Goal: Information Seeking & Learning: Learn about a topic

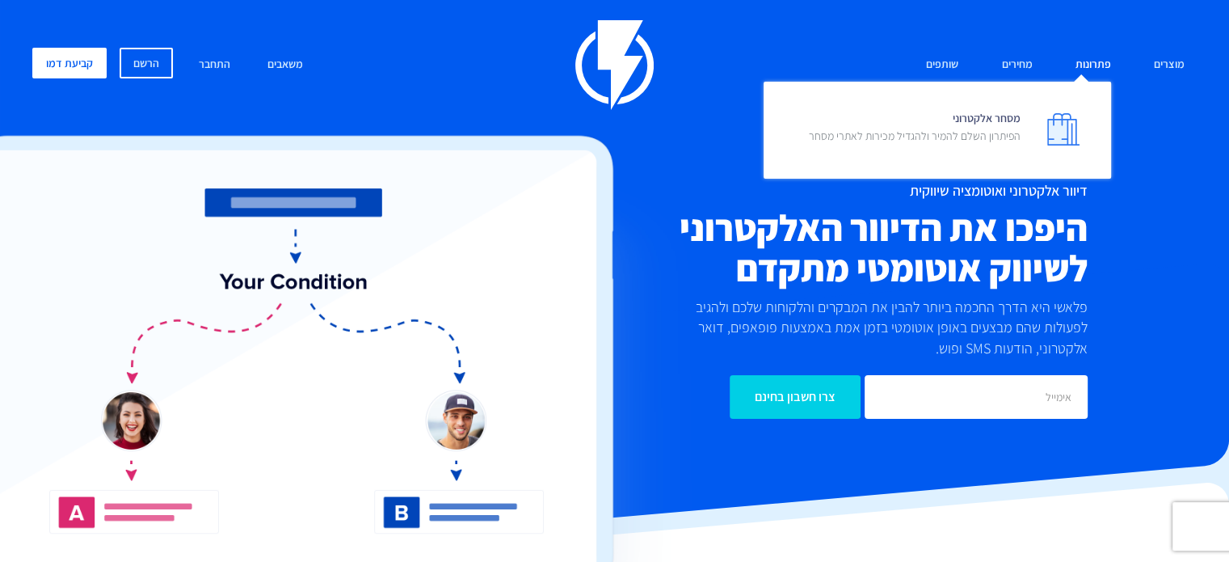
click at [1088, 64] on link "פתרונות" at bounding box center [1093, 65] width 60 height 35
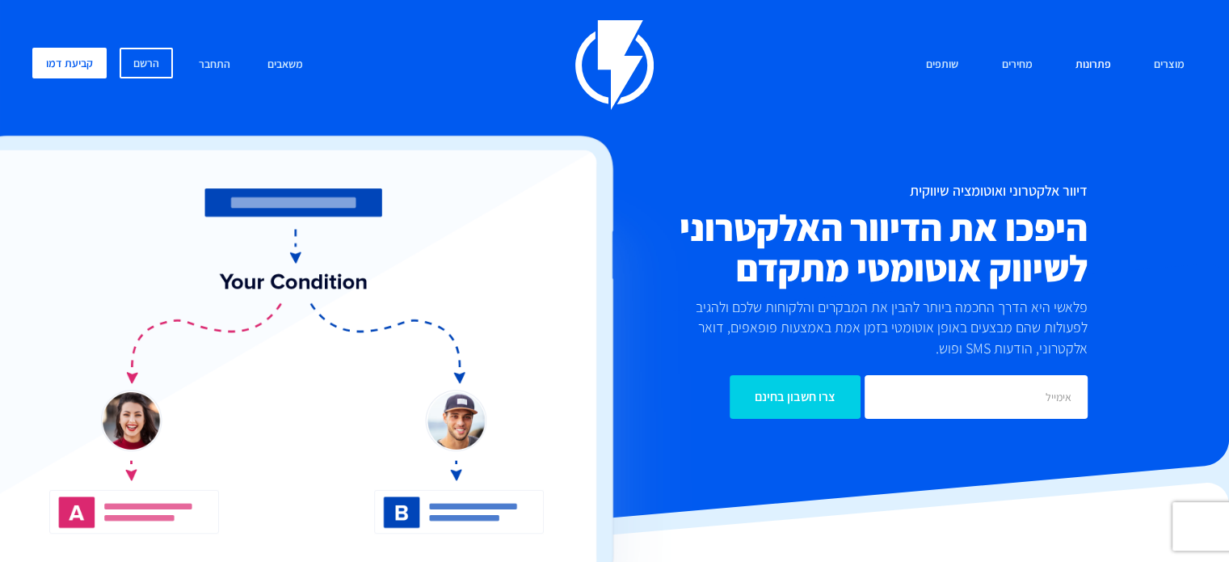
click at [1008, 124] on span "מסחר אלקטרוני הפיתרון השלם להמיר ולהגדיל מכירות לאתרי מסחר" at bounding box center [915, 129] width 212 height 46
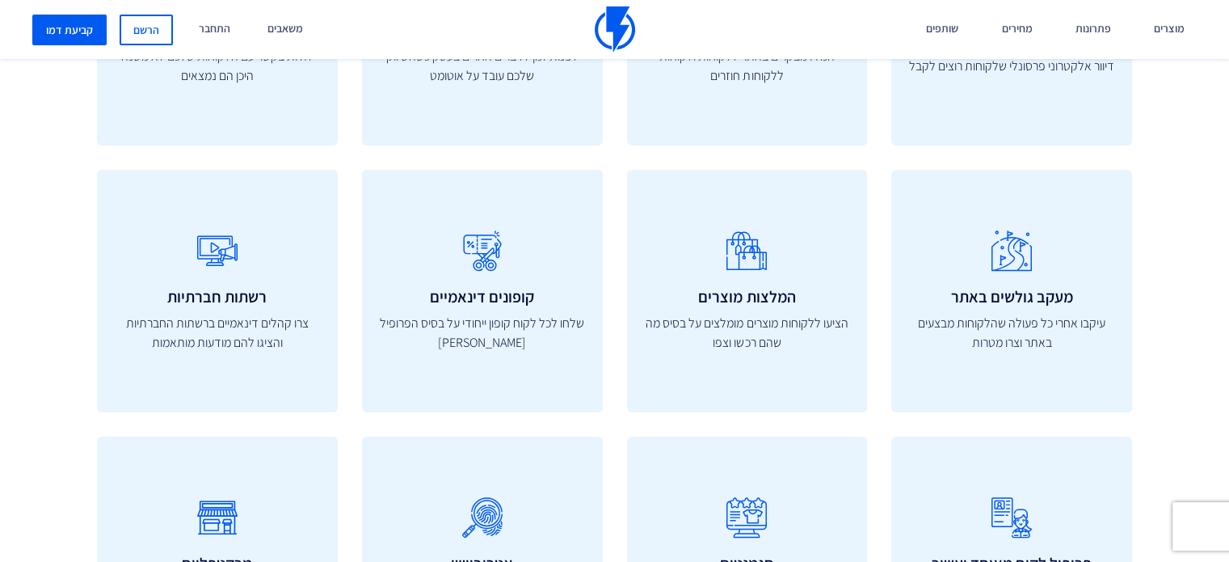
scroll to position [5456, 0]
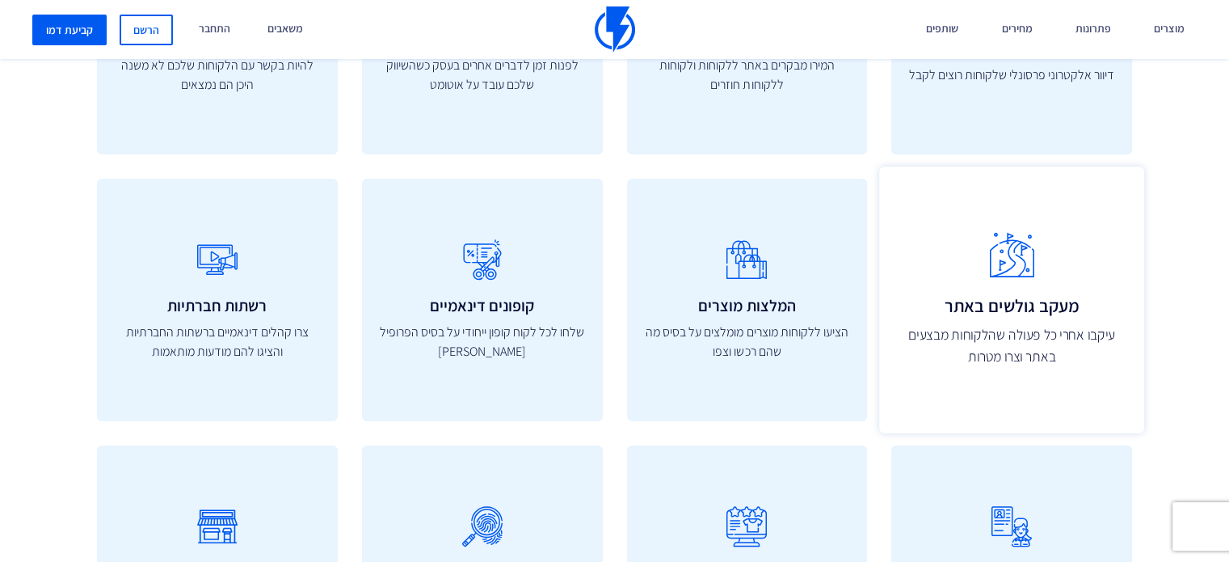
click at [1119, 361] on p "עיקבו אחרי כל פעולה שהלקוחות מבצעים באתר וצרו מטרות" at bounding box center [1011, 346] width 229 height 43
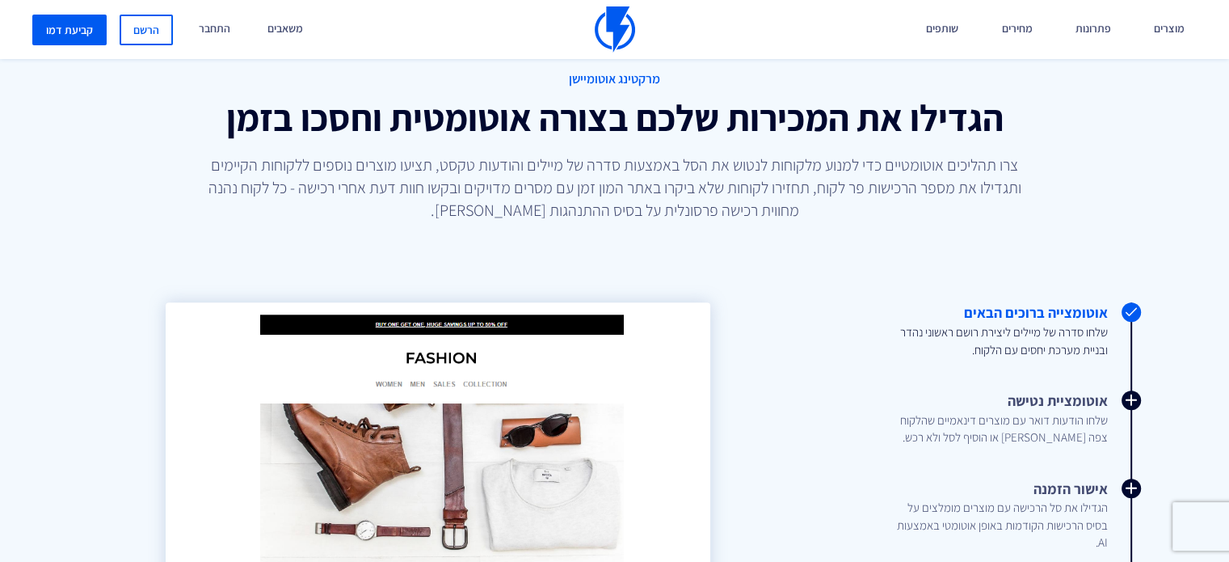
scroll to position [851, 0]
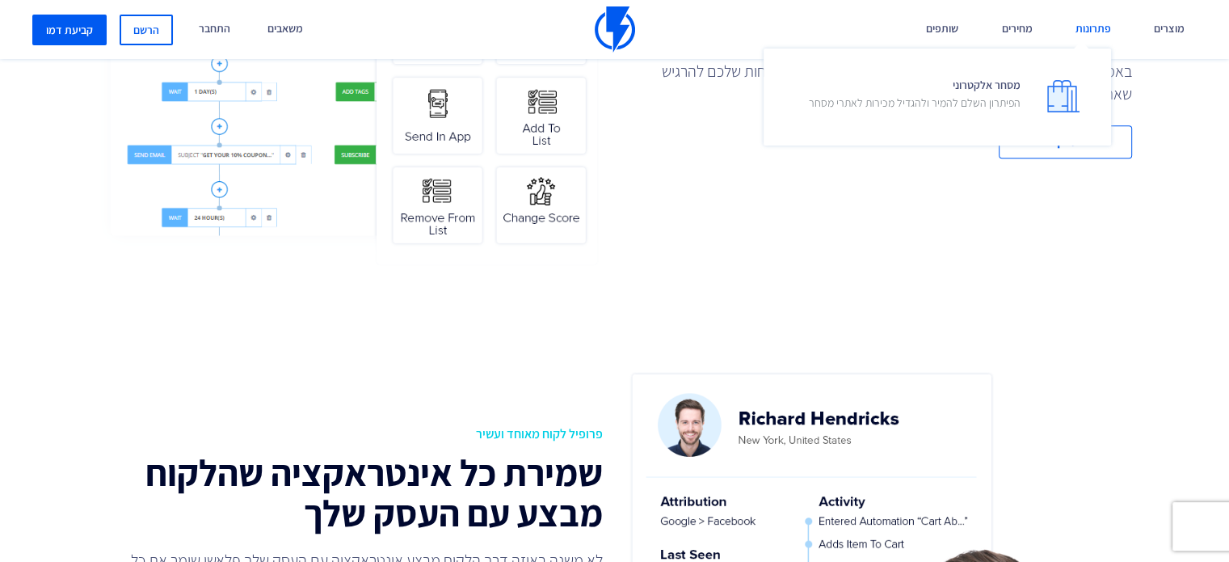
click at [1110, 32] on link "פתרונות" at bounding box center [1093, 29] width 60 height 59
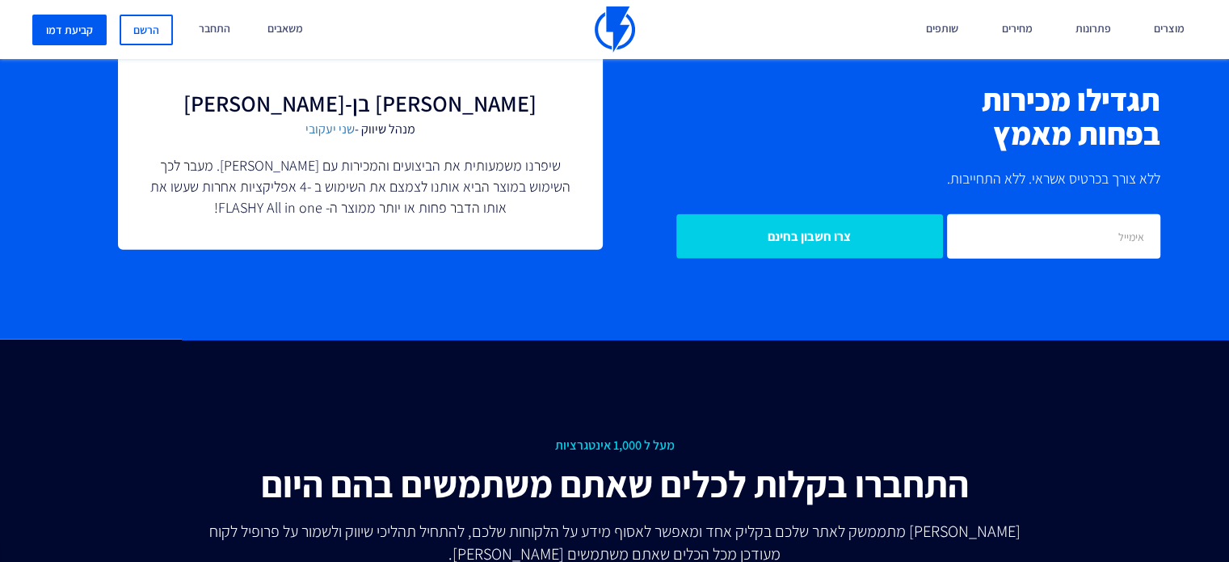
scroll to position [2070, 0]
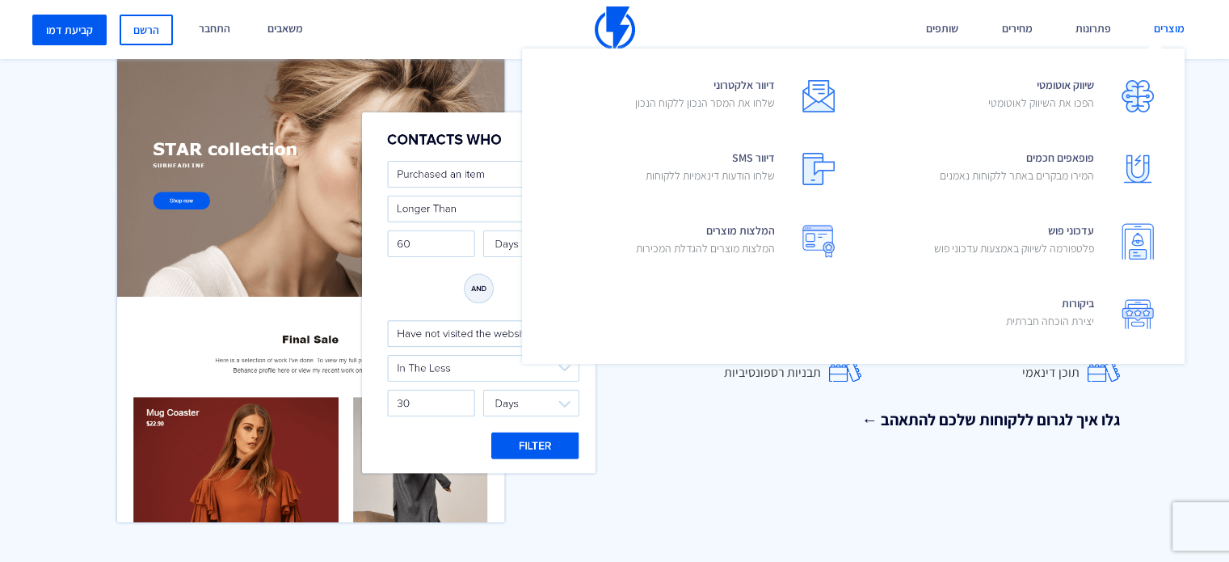
click at [1169, 35] on link "מוצרים" at bounding box center [1169, 29] width 55 height 59
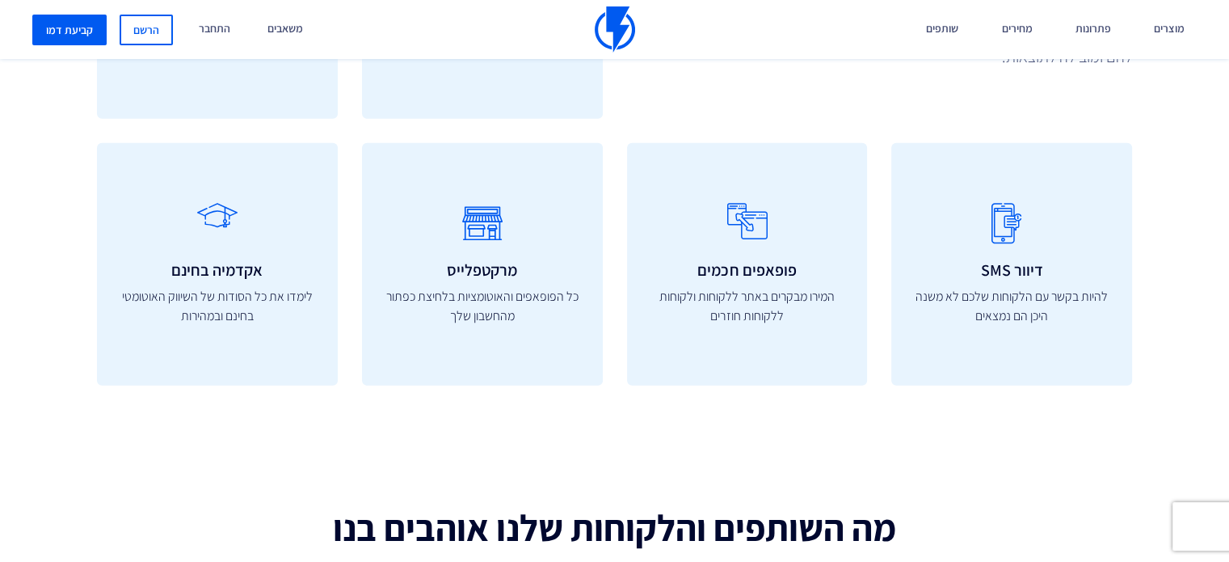
scroll to position [4795, 0]
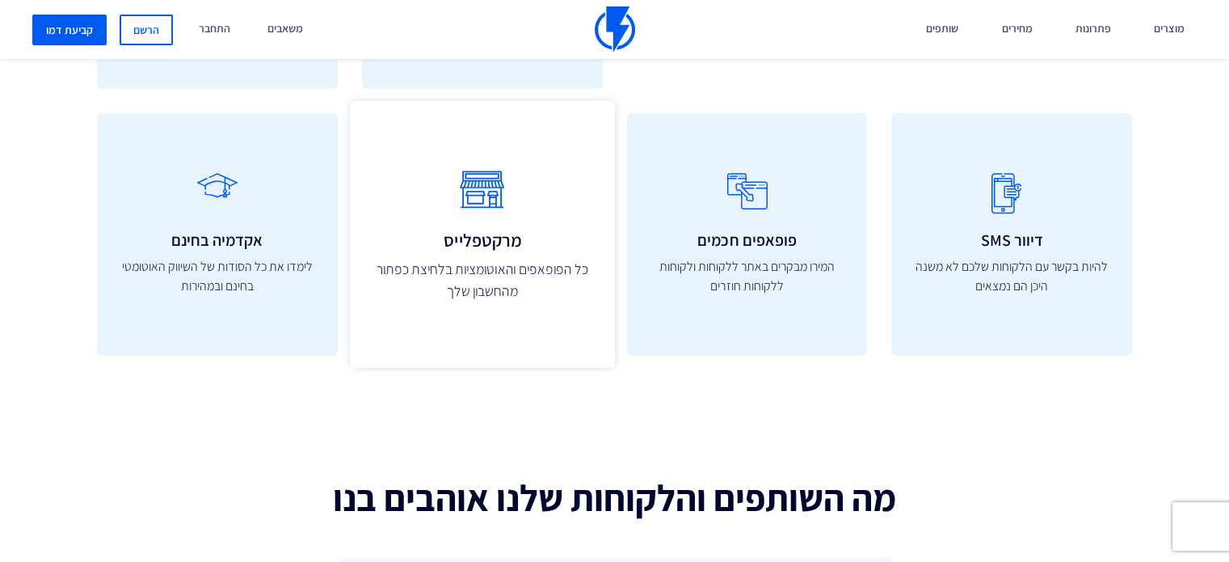
click at [469, 288] on p "כל הפופאפים והאוטומציות בלחיצת כפתור מהחשבון שלך" at bounding box center [482, 280] width 229 height 43
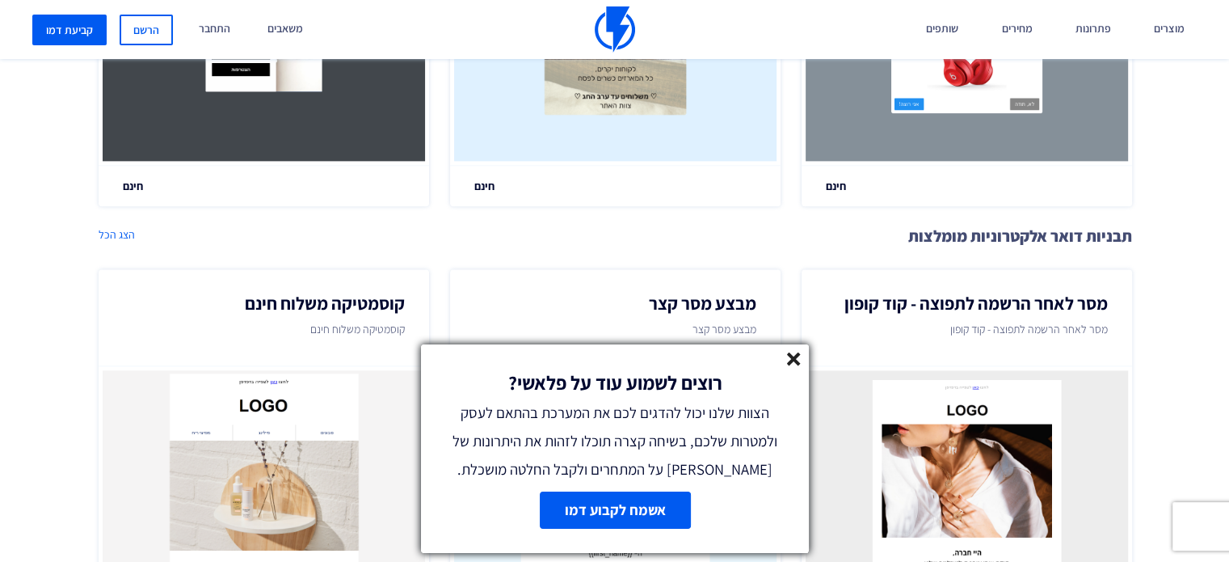
scroll to position [2103, 0]
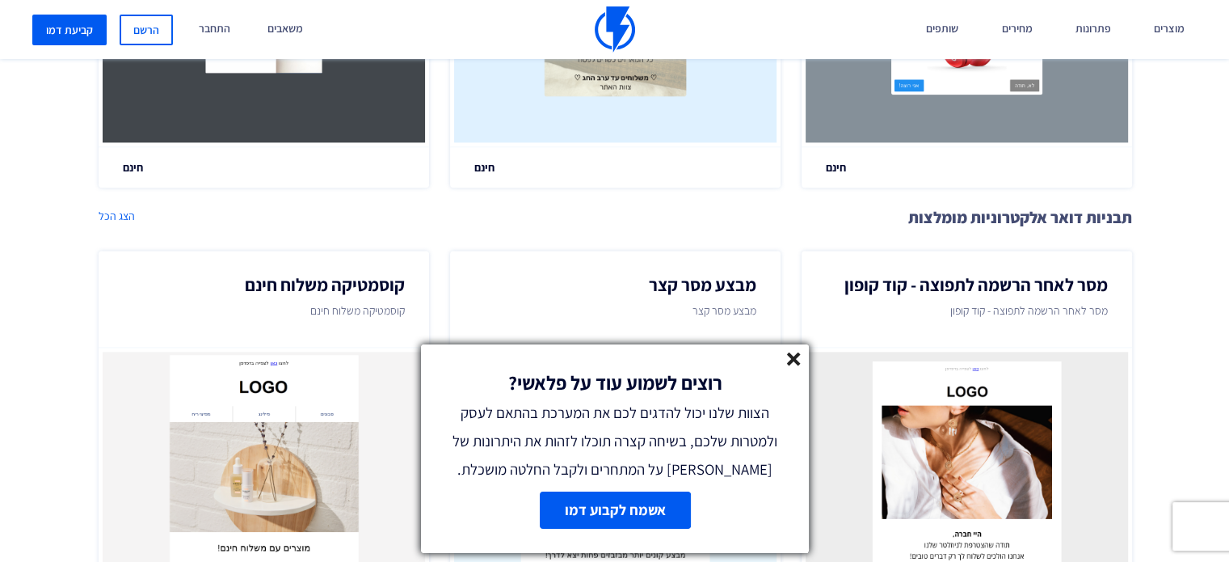
click at [777, 358] on div "רוצים לשמוע עוד על פלאשי? הצוות שלנו יכול להדגים לכם את המערכת בהתאם לעסק ולמטר…" at bounding box center [615, 413] width 388 height 139
click at [798, 361] on line at bounding box center [793, 358] width 11 height 11
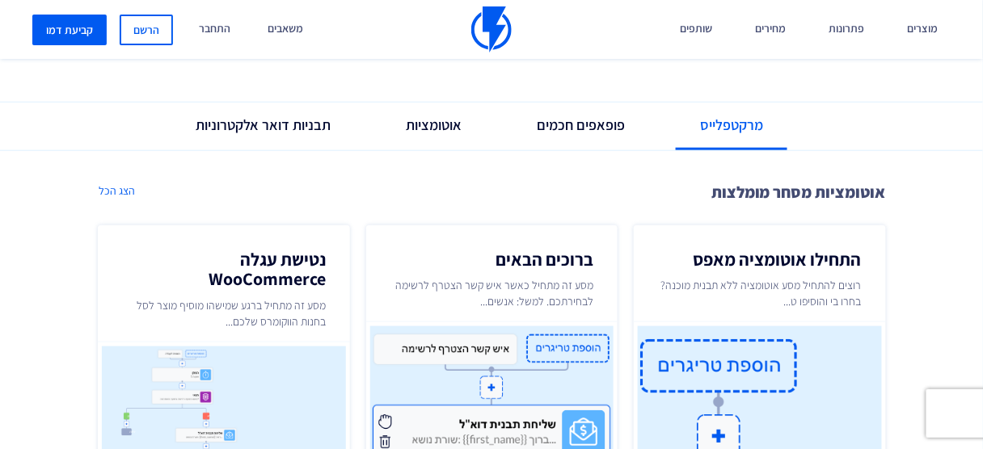
scroll to position [344, 0]
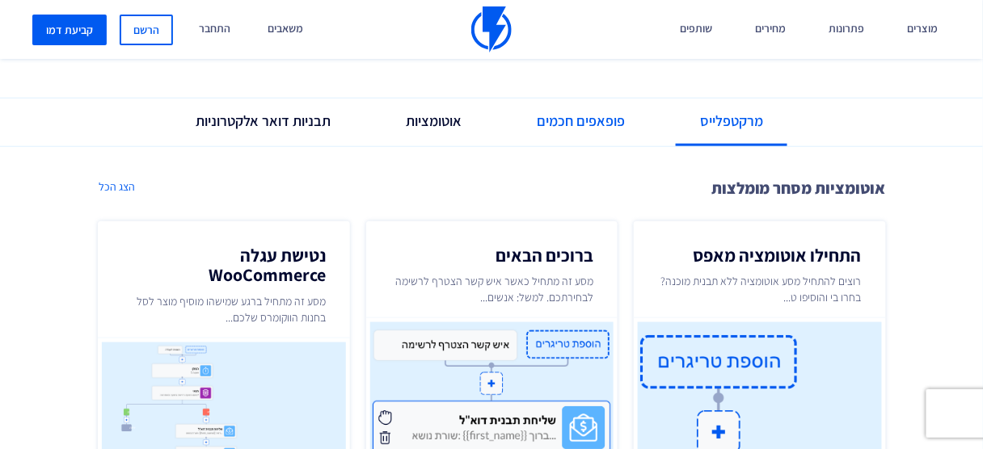
click at [625, 133] on link "פופאפים חכמים" at bounding box center [580, 121] width 137 height 45
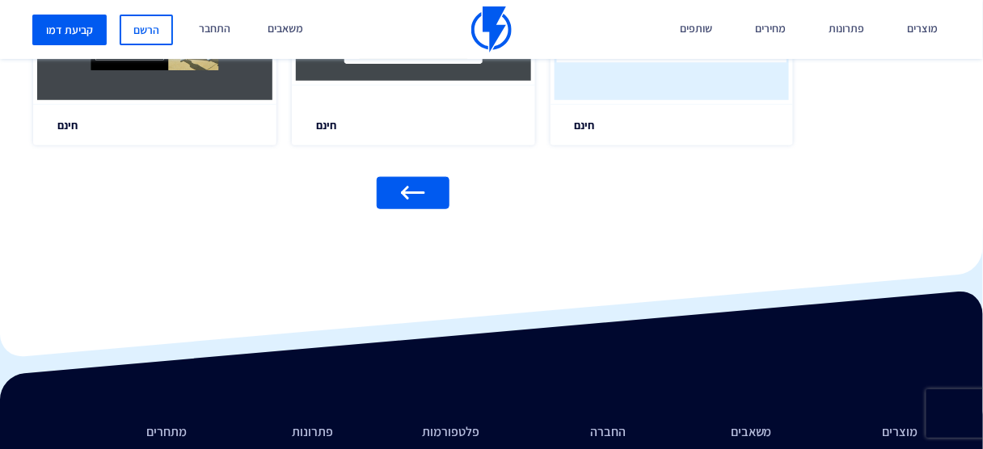
scroll to position [1832, 0]
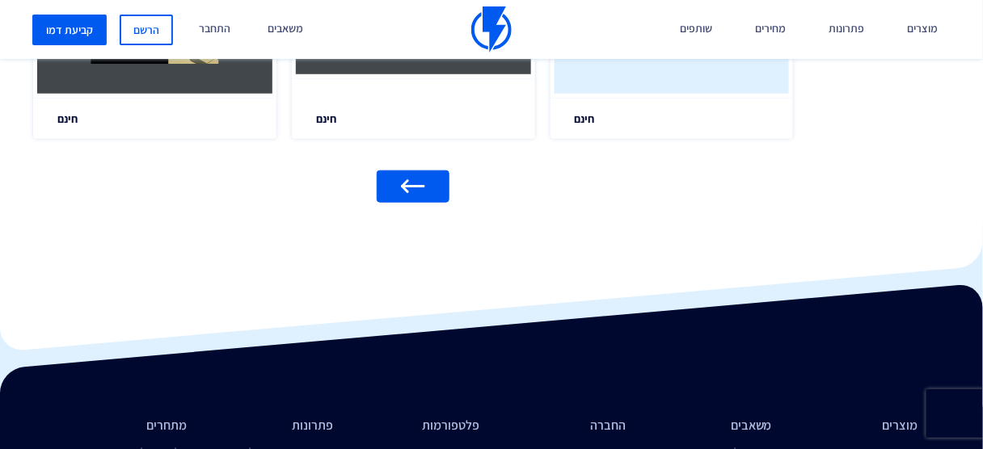
click at [383, 193] on link at bounding box center [413, 187] width 73 height 32
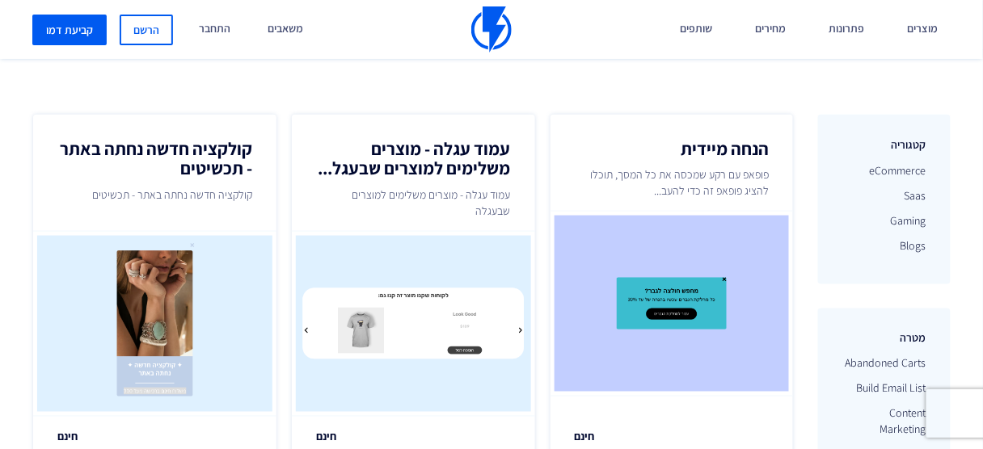
scroll to position [448, 0]
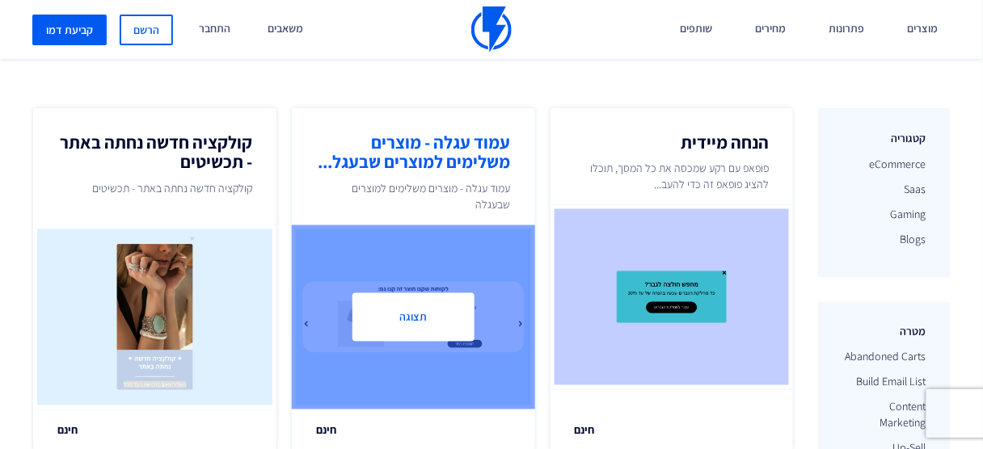
click at [403, 318] on button "תצוגה" at bounding box center [412, 317] width 121 height 48
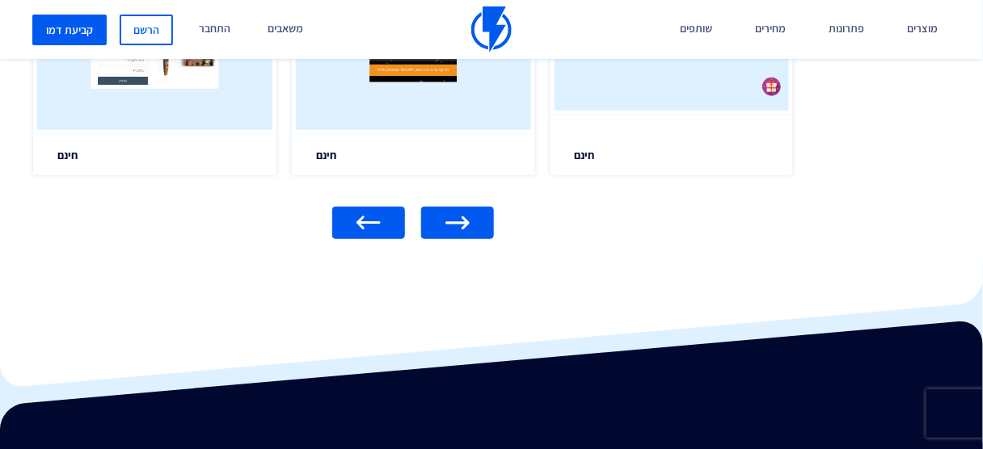
scroll to position [1817, 0]
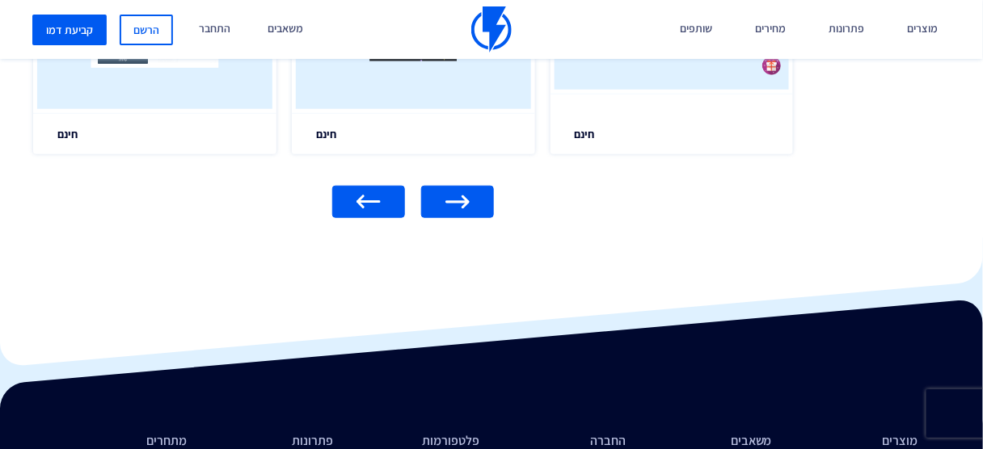
click at [349, 200] on link at bounding box center [368, 202] width 73 height 32
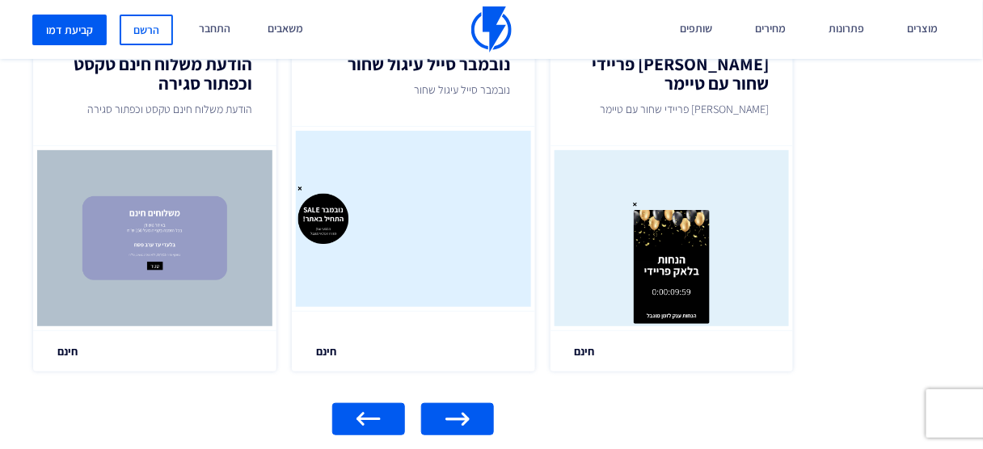
scroll to position [1585, 0]
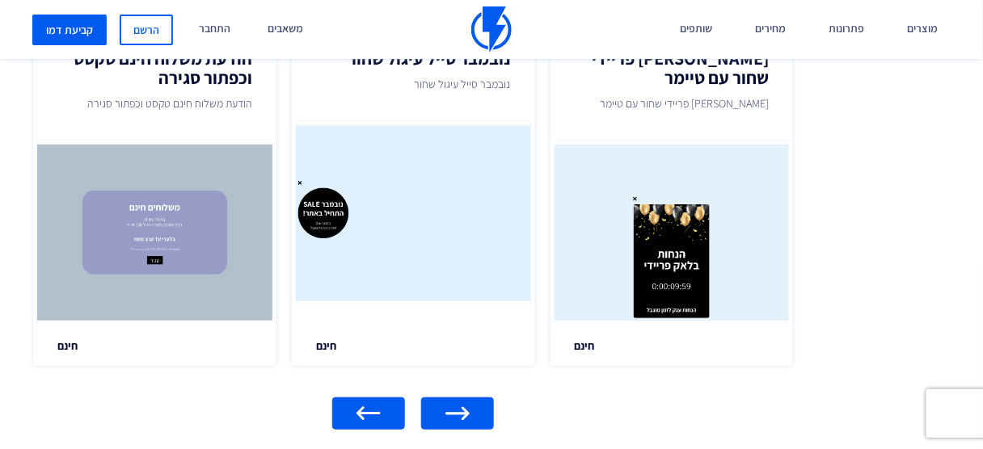
click at [375, 402] on link at bounding box center [368, 414] width 73 height 32
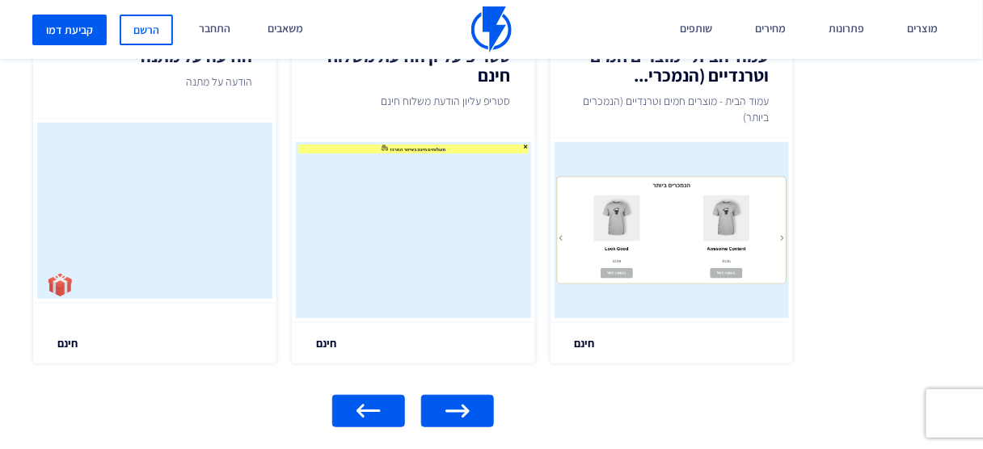
scroll to position [1597, 0]
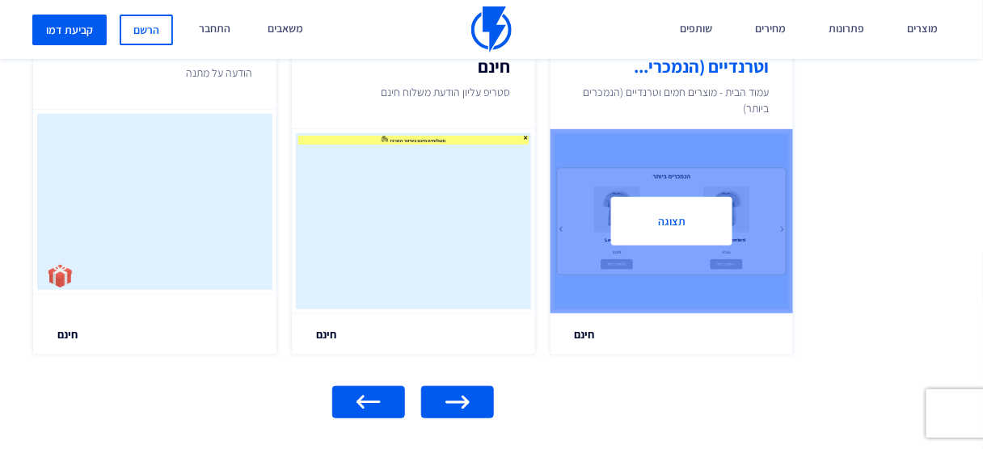
click at [706, 248] on div at bounding box center [671, 221] width 243 height 184
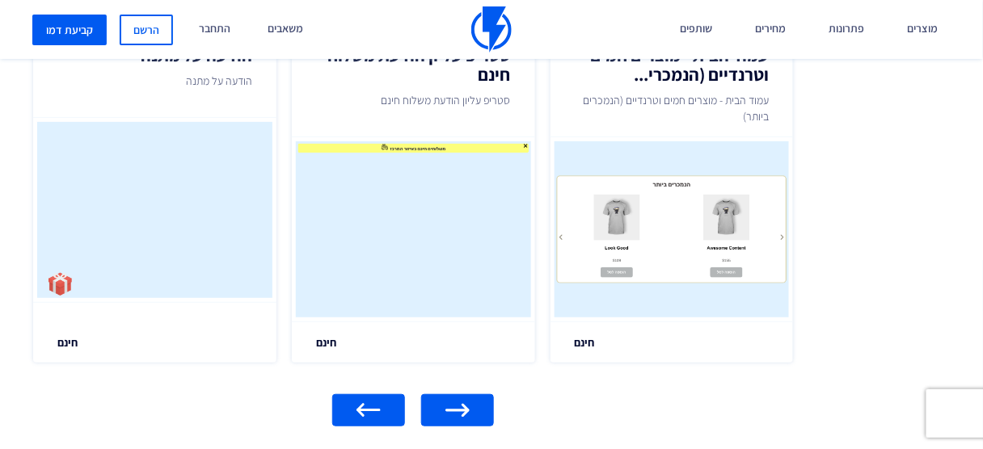
click at [344, 407] on link at bounding box center [368, 410] width 73 height 32
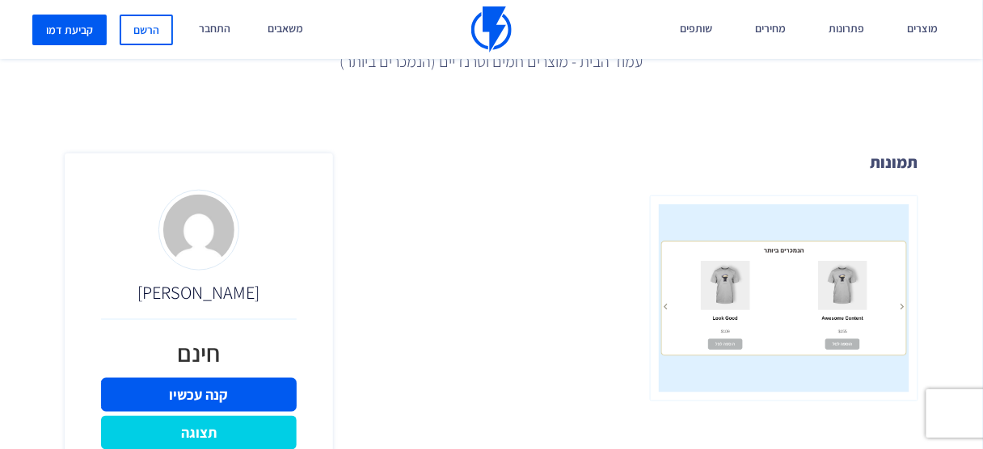
scroll to position [348, 0]
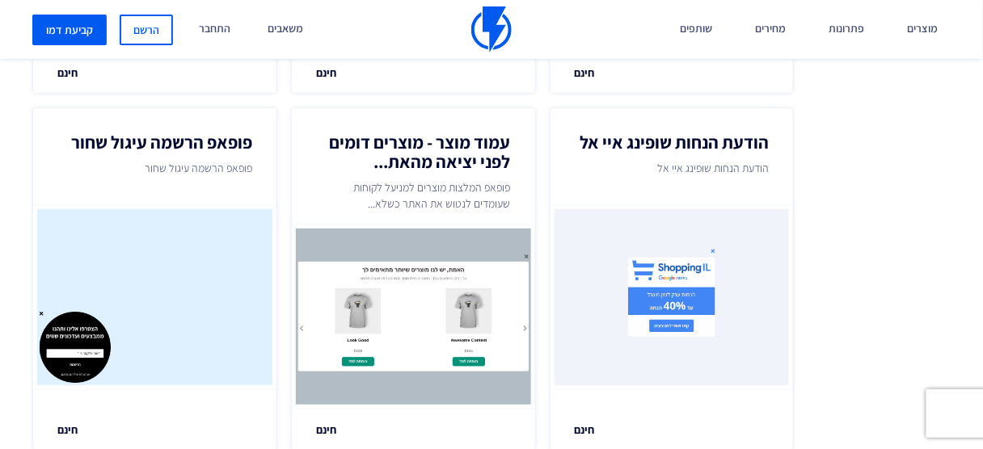
scroll to position [1672, 0]
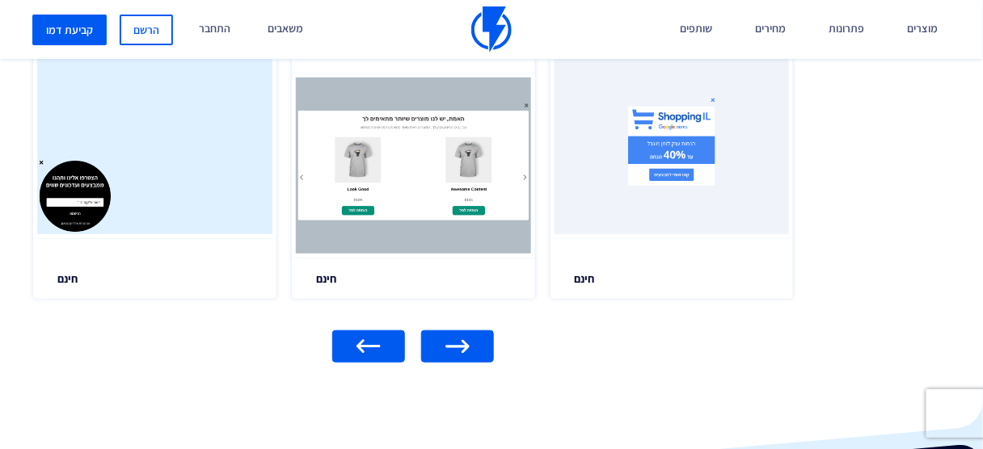
click at [393, 345] on link at bounding box center [368, 347] width 73 height 32
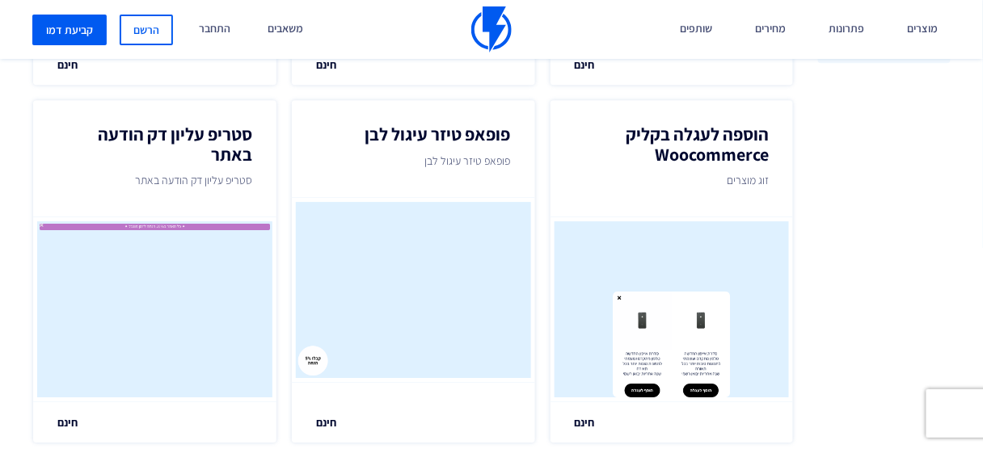
scroll to position [1197, 0]
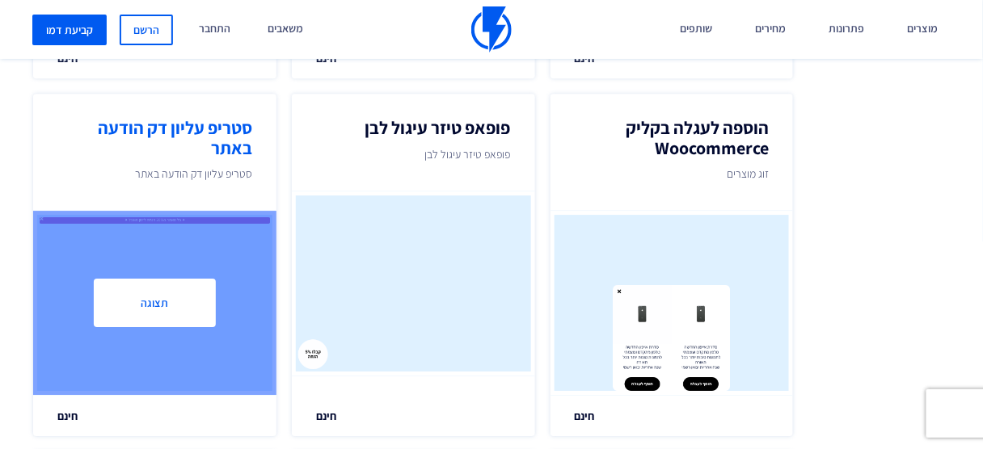
click at [149, 280] on button "תצוגה" at bounding box center [154, 303] width 121 height 48
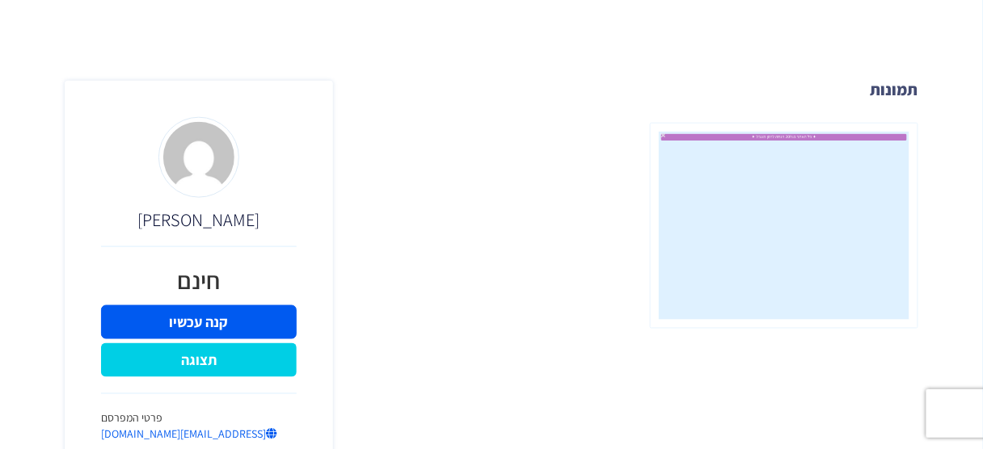
scroll to position [406, 0]
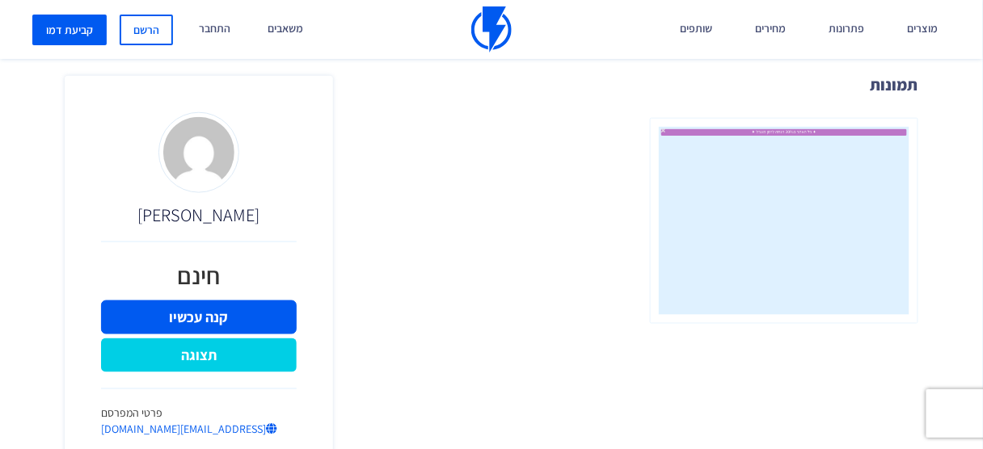
click at [928, 216] on div at bounding box center [784, 221] width 293 height 206
click at [777, 213] on img at bounding box center [784, 221] width 268 height 206
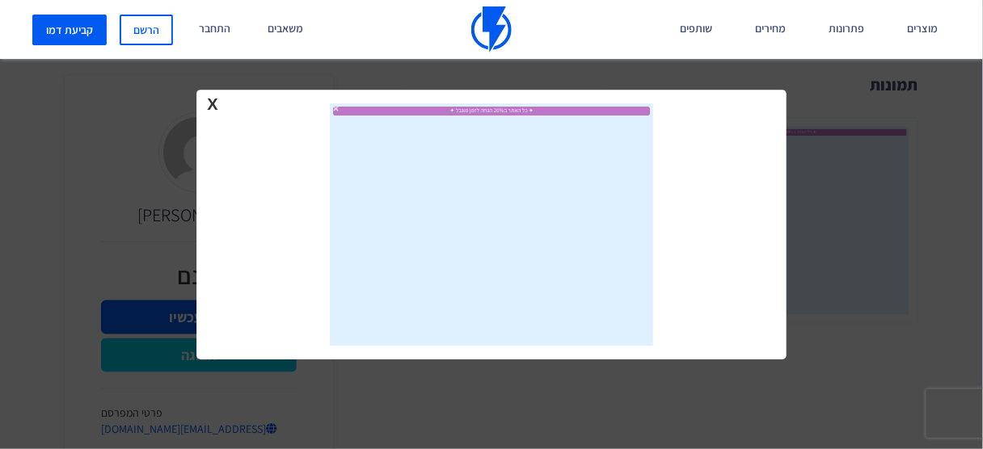
click at [939, 154] on div at bounding box center [491, 224] width 983 height 449
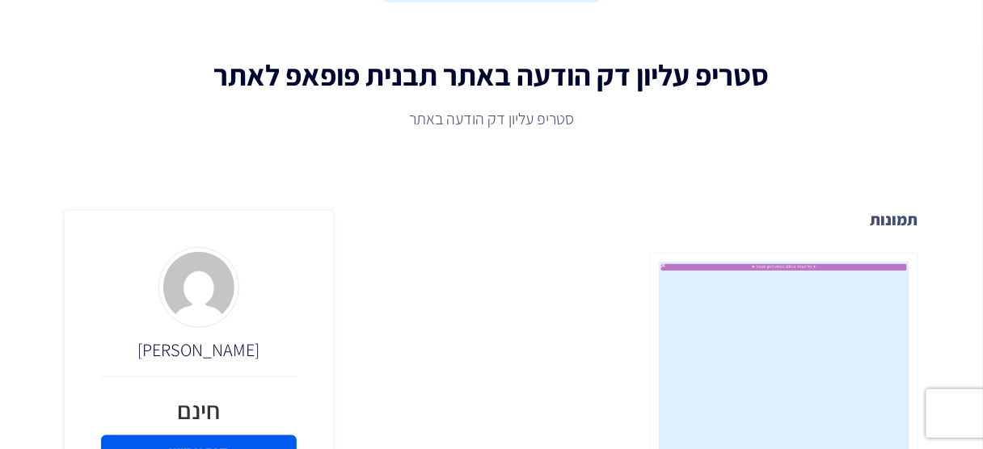
scroll to position [0, 0]
